Goal: Information Seeking & Learning: Learn about a topic

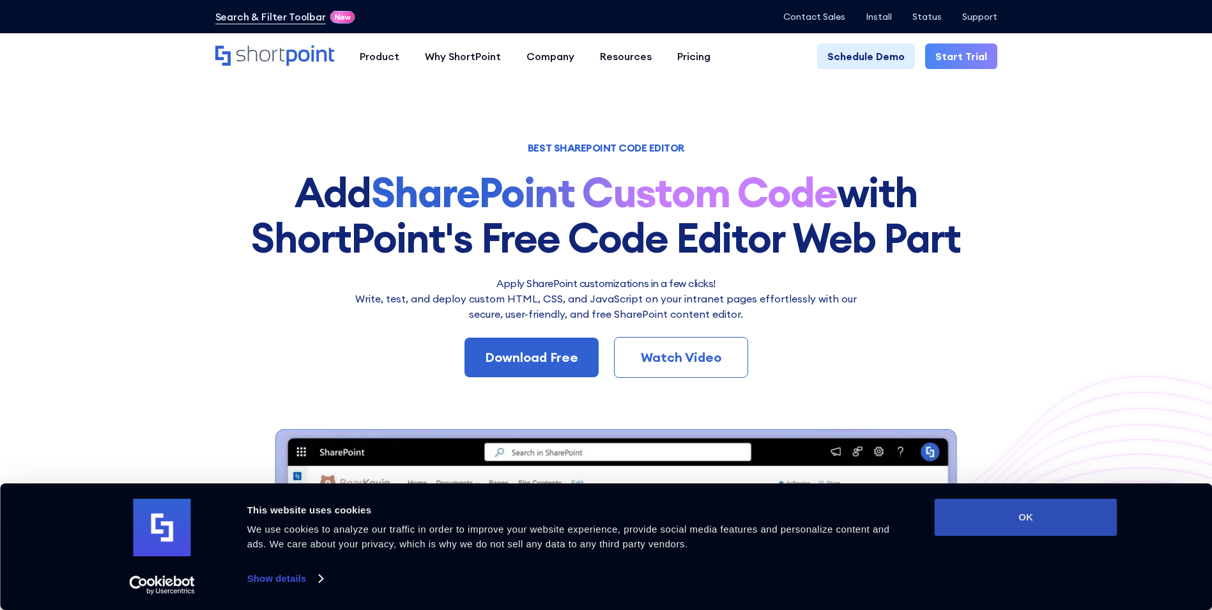
click at [1028, 515] on button "OK" at bounding box center [1026, 517] width 183 height 37
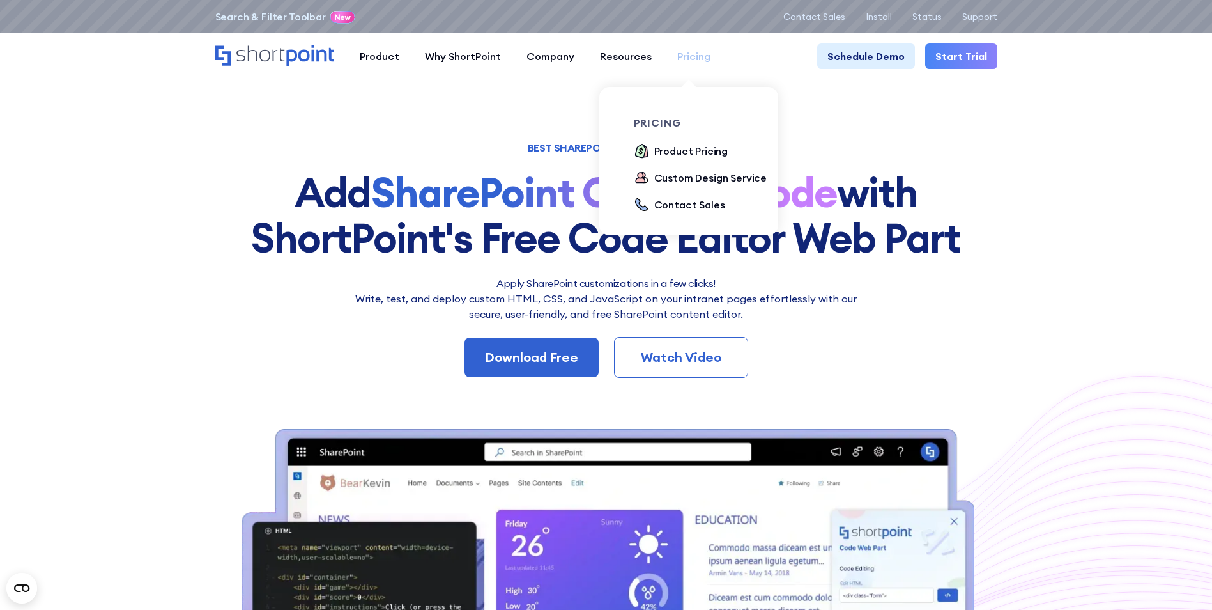
click at [693, 58] on div "Pricing" at bounding box center [693, 56] width 33 height 15
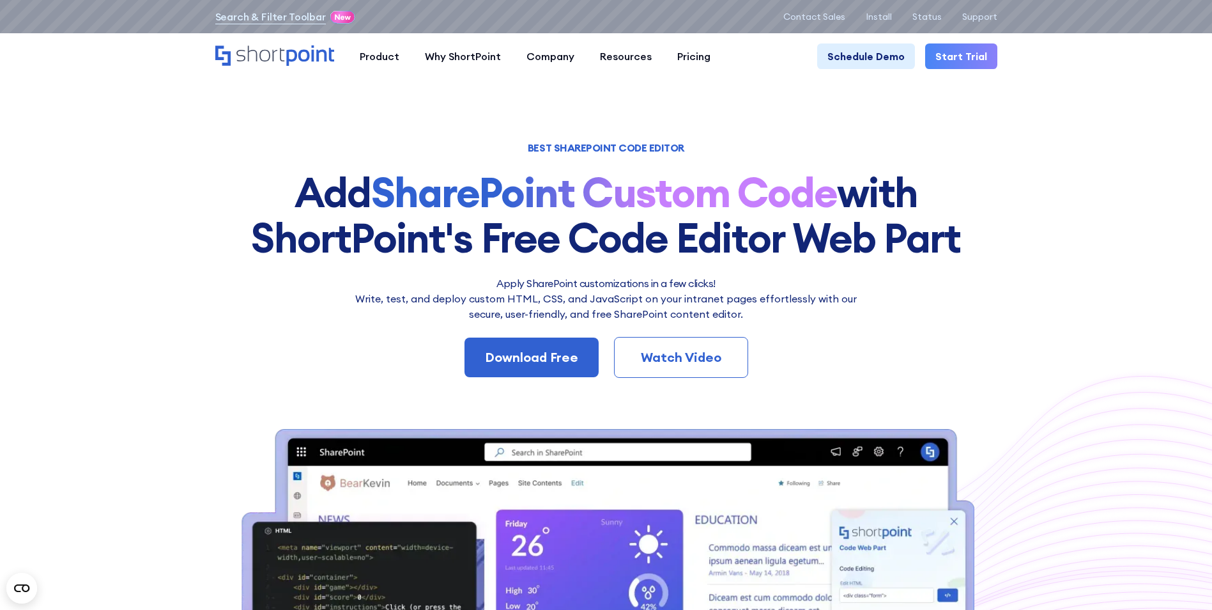
click at [860, 294] on p "Write, test, and deploy custom HTML, CSS, and JavaScript on your intranet pages…" at bounding box center [607, 306] width 518 height 31
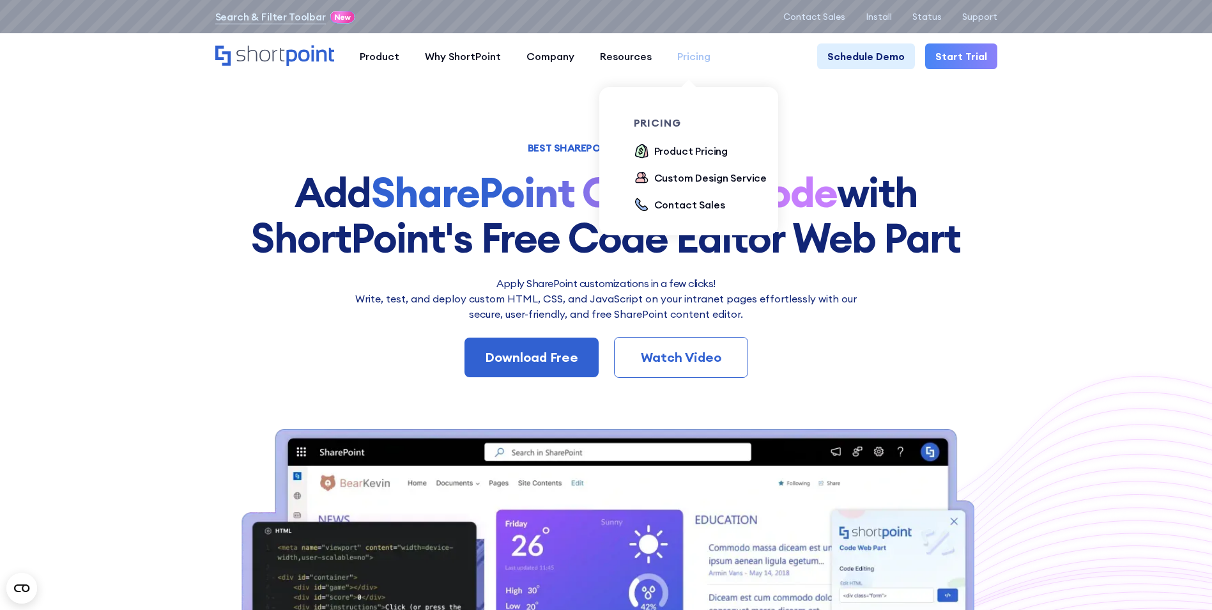
click at [693, 54] on div "Pricing" at bounding box center [693, 56] width 33 height 15
click at [688, 151] on div "Product Pricing" at bounding box center [691, 150] width 74 height 15
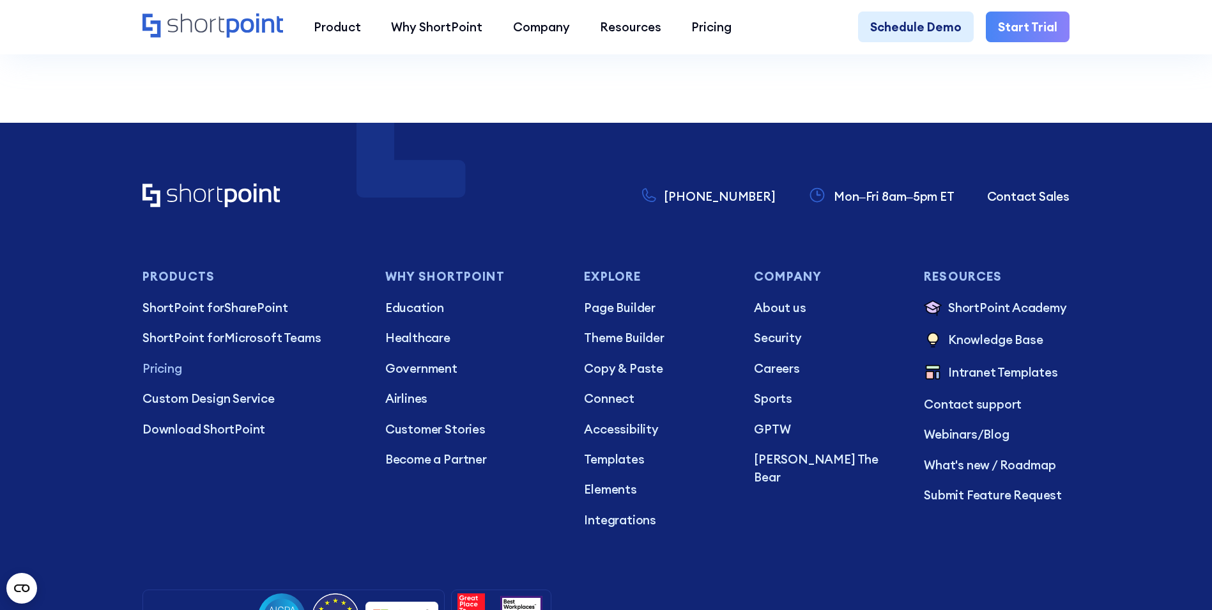
scroll to position [3641, 0]
